Goal: Browse casually: Explore the website without a specific task or goal

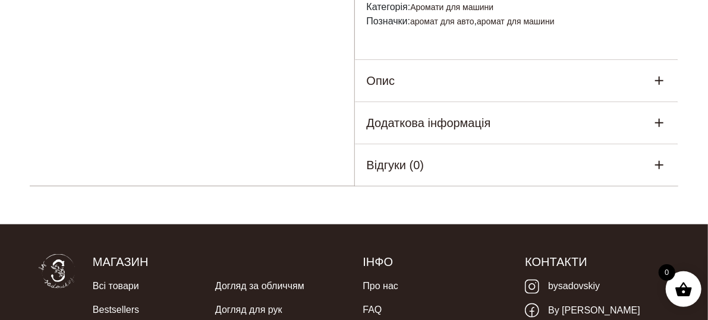
scroll to position [654, 0]
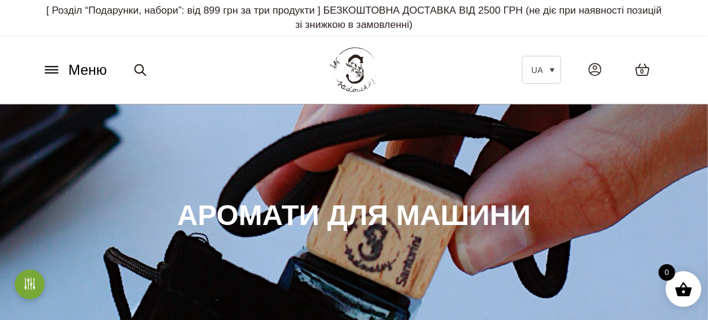
click at [77, 68] on span "Меню" at bounding box center [87, 69] width 39 height 21
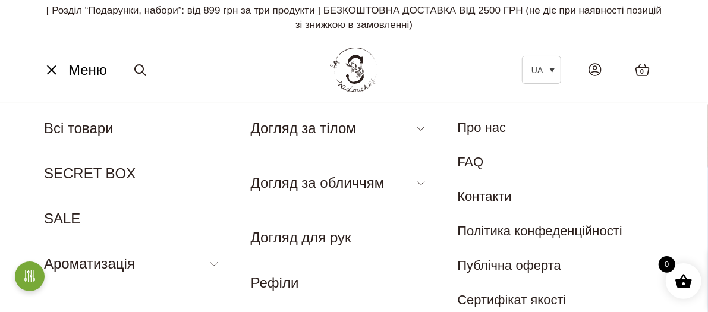
click at [56, 66] on icon at bounding box center [52, 70] width 8 height 8
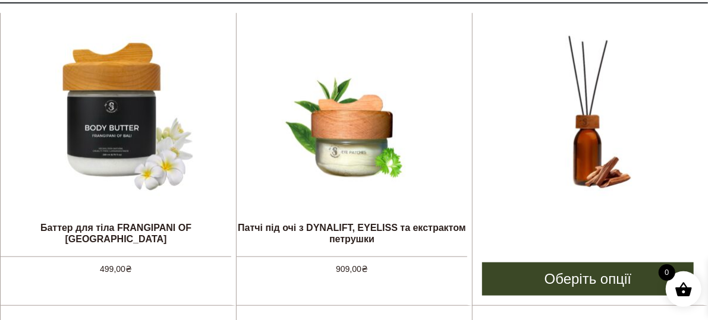
scroll to position [475, 0]
